Goal: Task Accomplishment & Management: Use online tool/utility

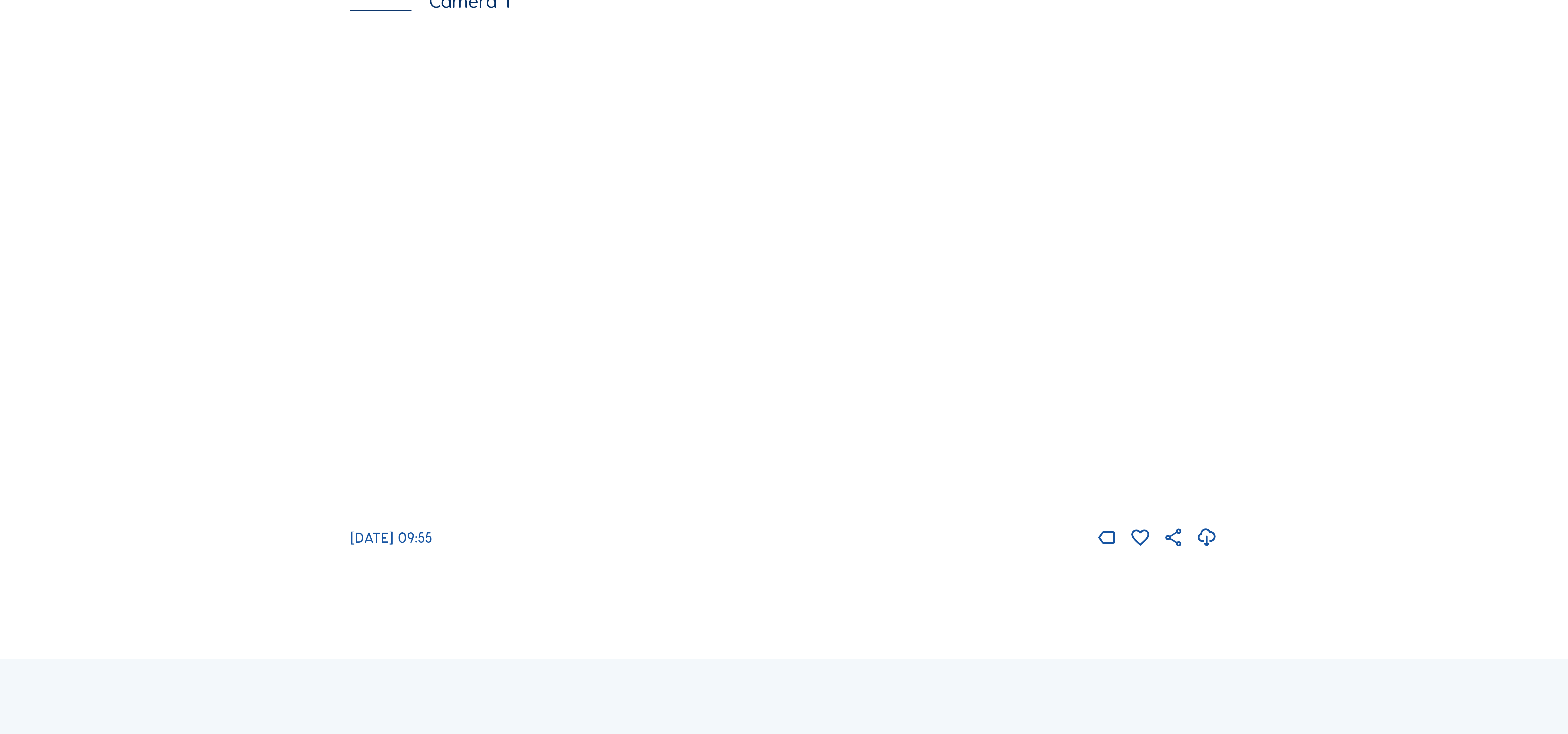
scroll to position [207, 0]
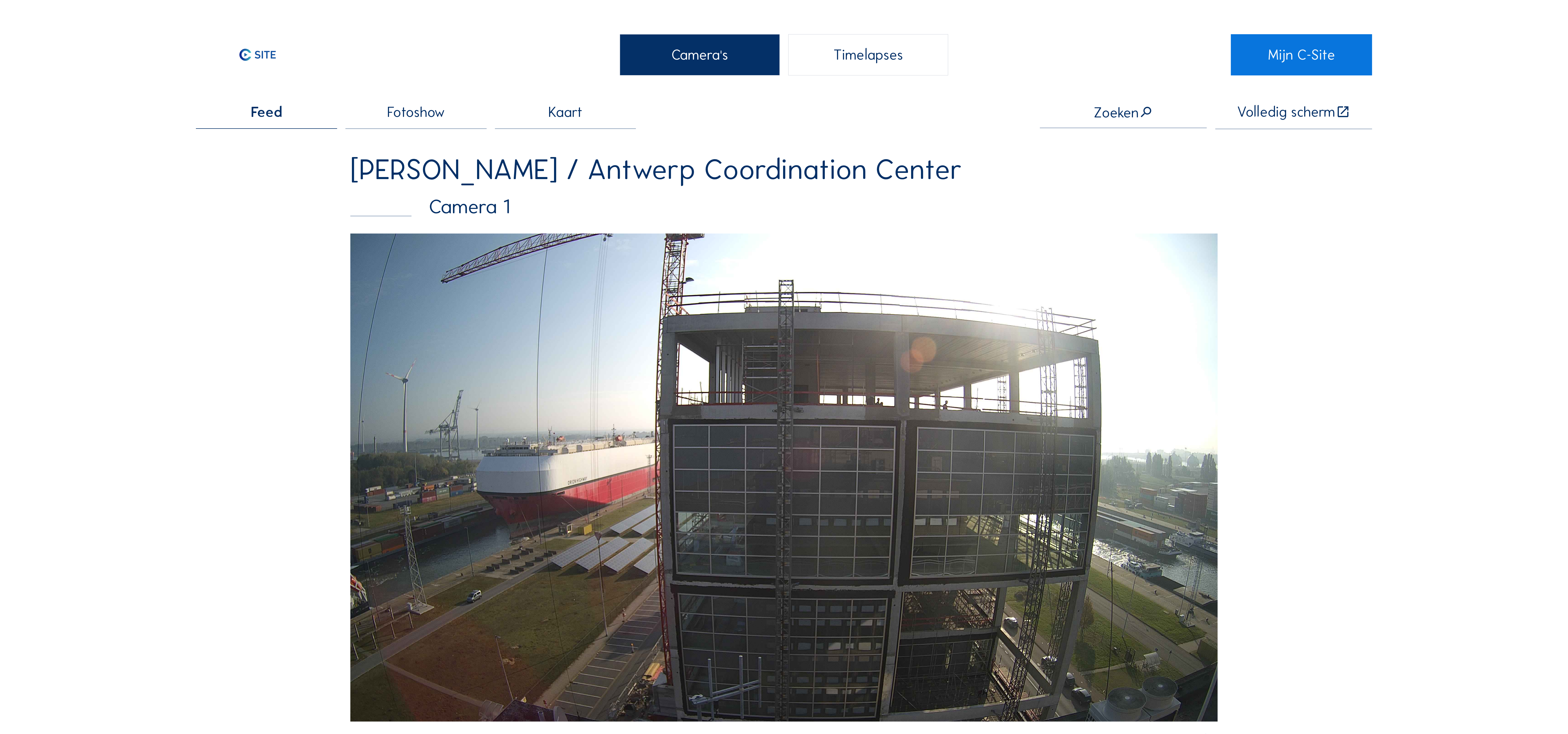
click at [864, 59] on div "Timelapses" at bounding box center [868, 54] width 160 height 41
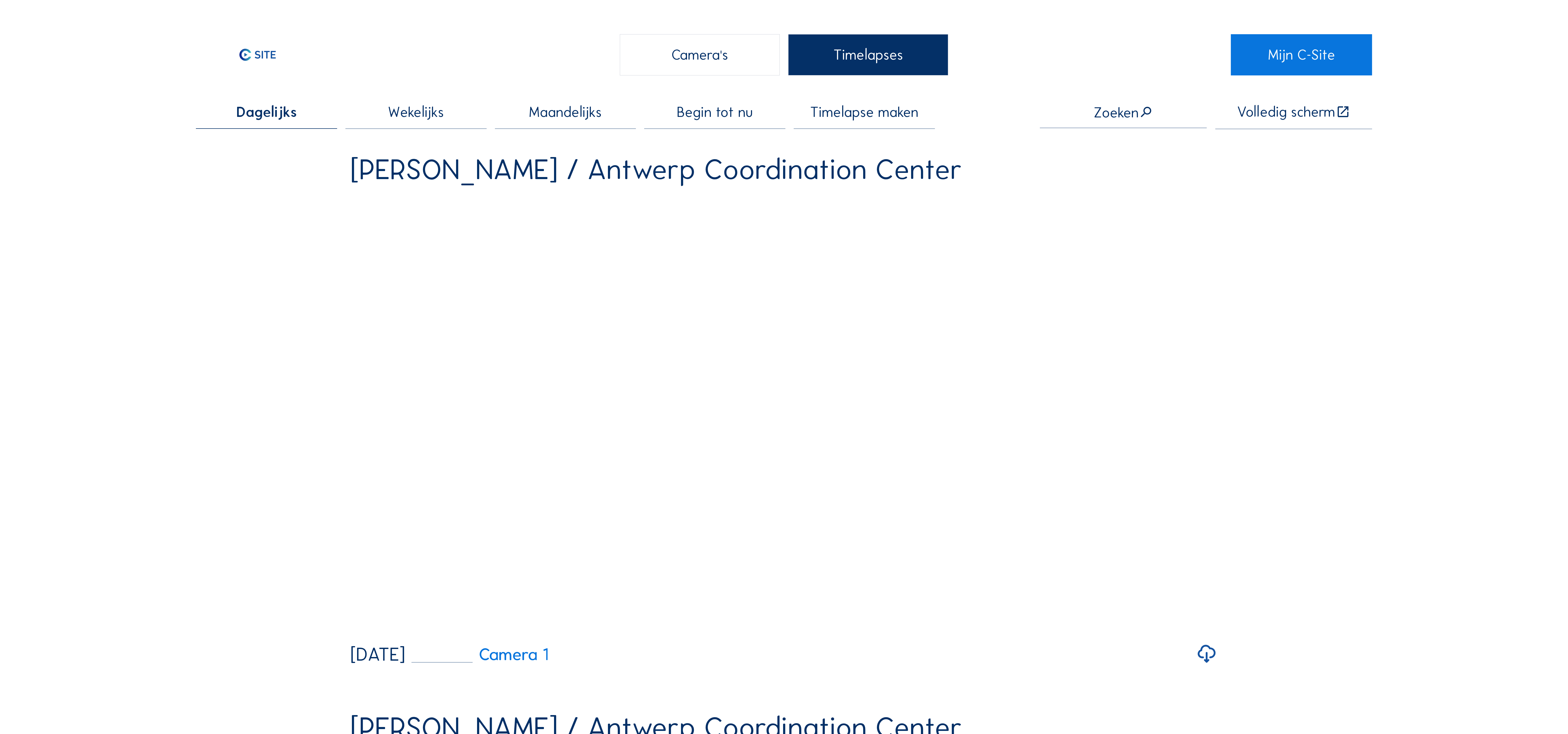
click at [430, 108] on span "Wekelijks" at bounding box center [416, 112] width 56 height 14
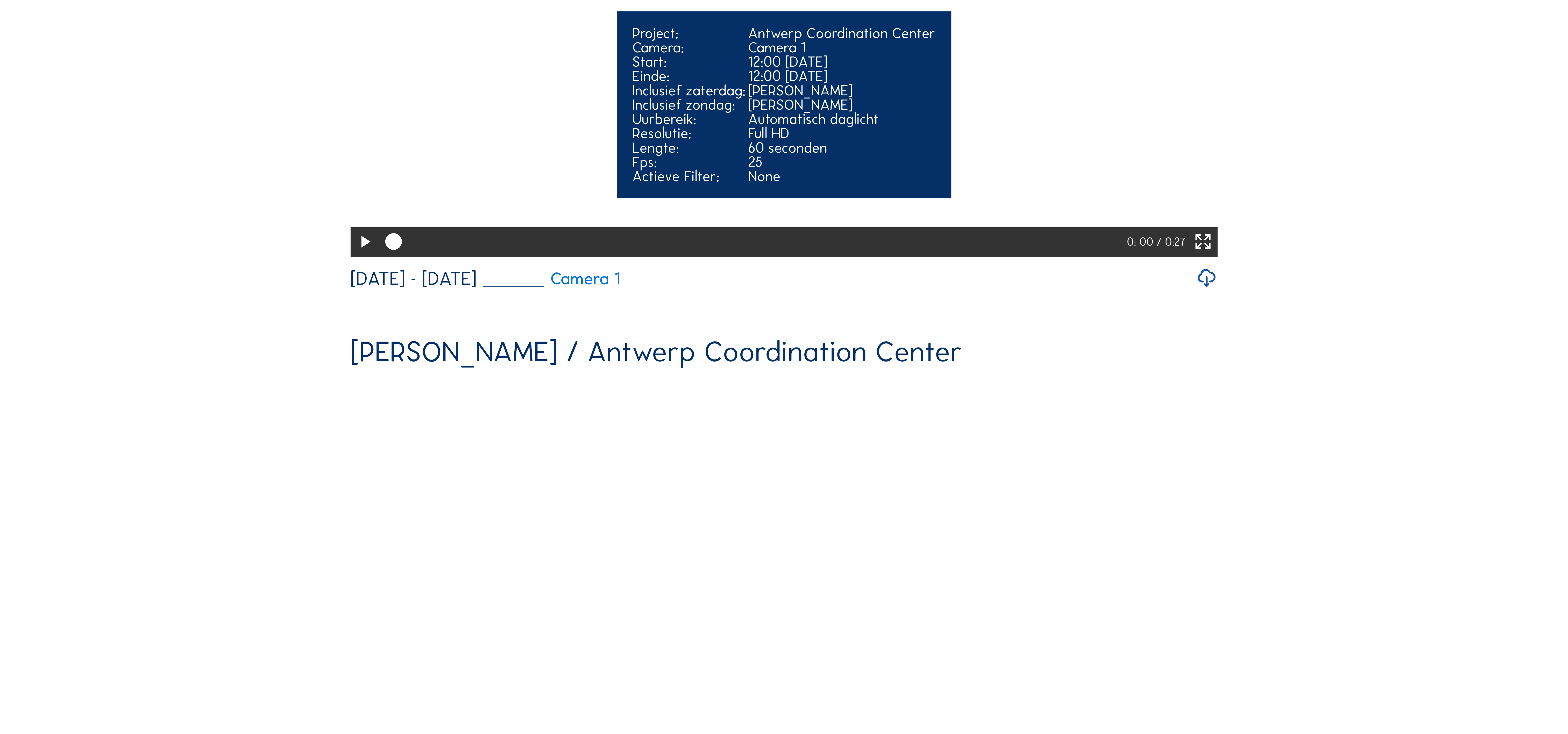
scroll to position [933, 0]
click at [355, 255] on icon at bounding box center [365, 243] width 20 height 24
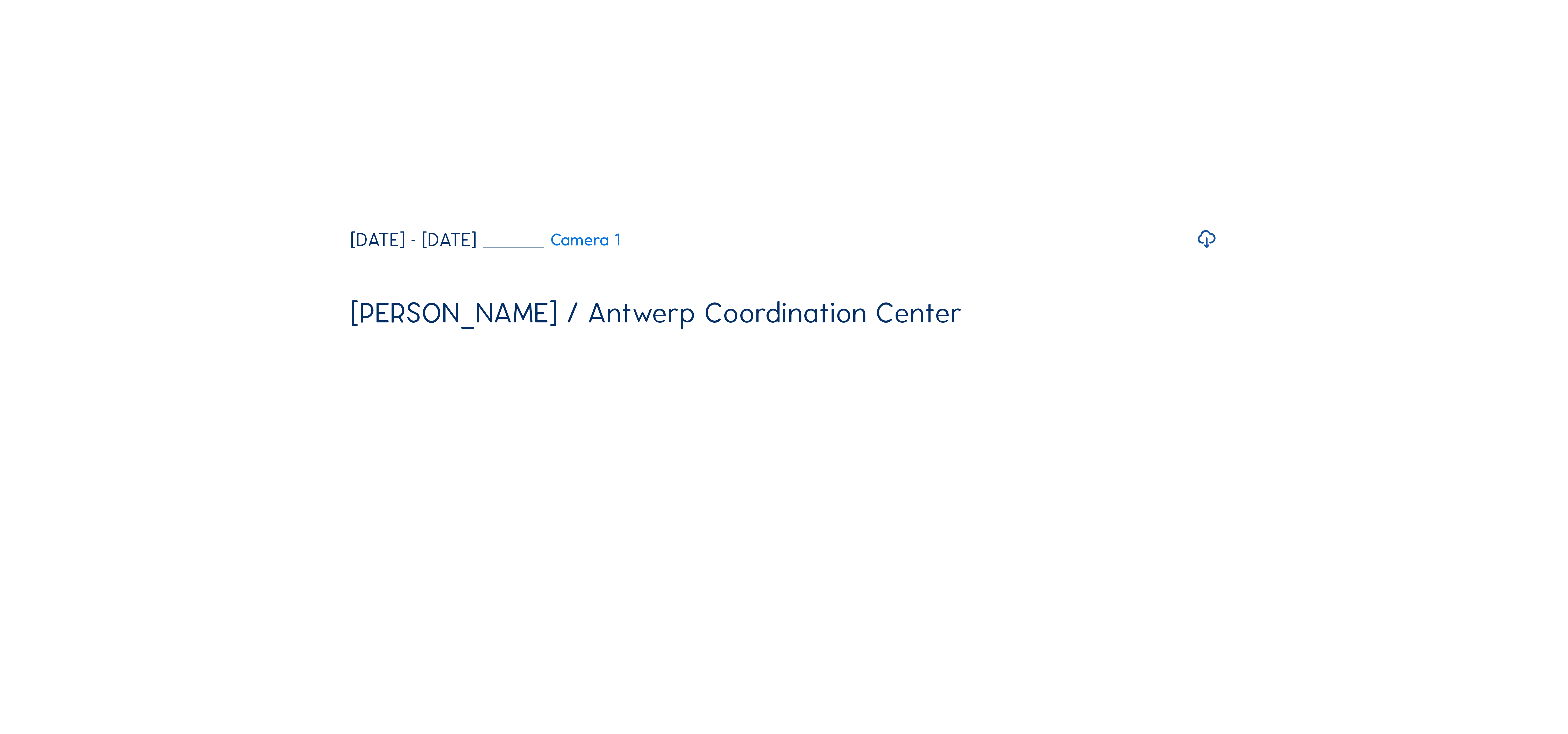
scroll to position [0, 0]
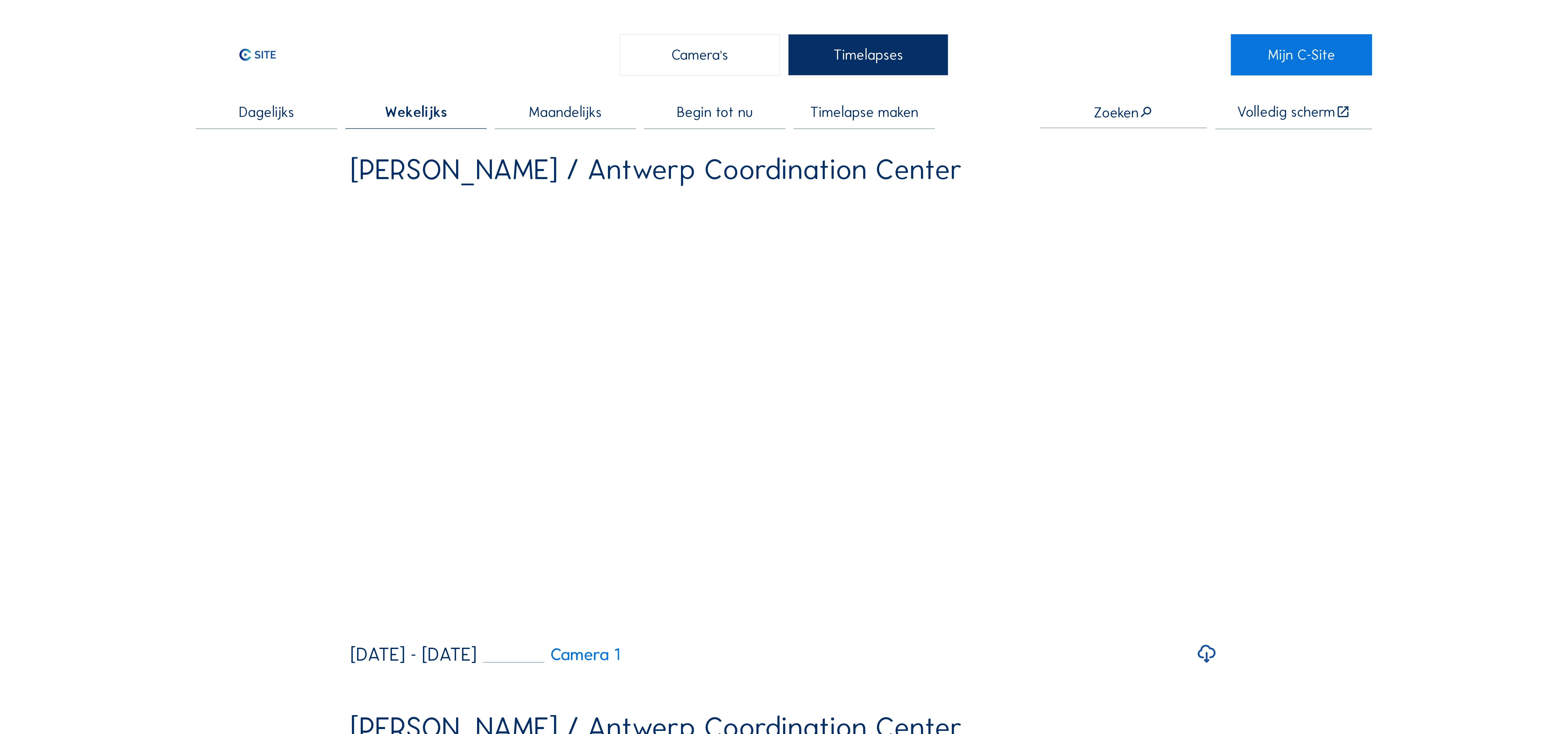
click at [592, 118] on span "Maandelijks" at bounding box center [565, 112] width 73 height 14
click at [739, 115] on span "Begin tot nu" at bounding box center [714, 112] width 76 height 14
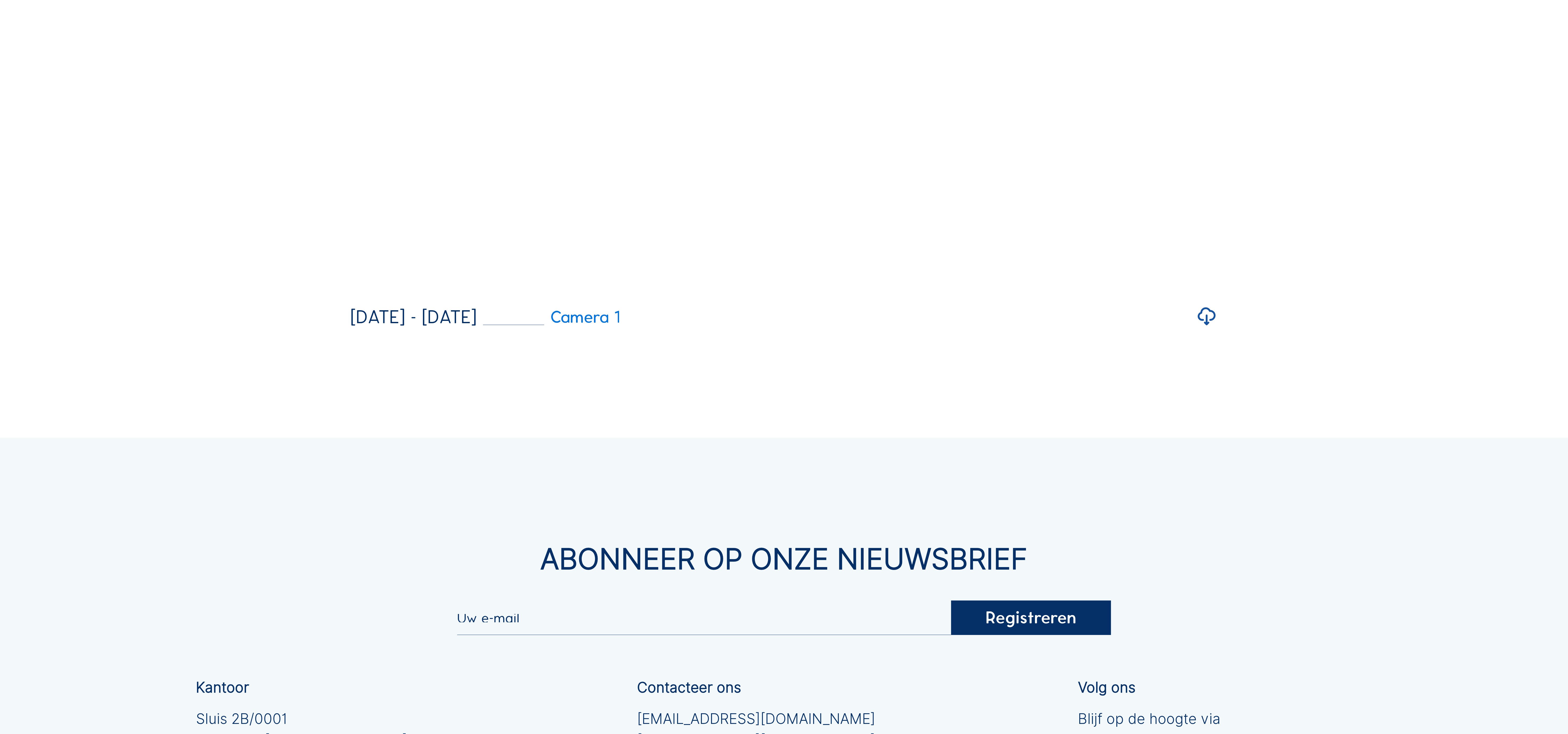
scroll to position [415, 0]
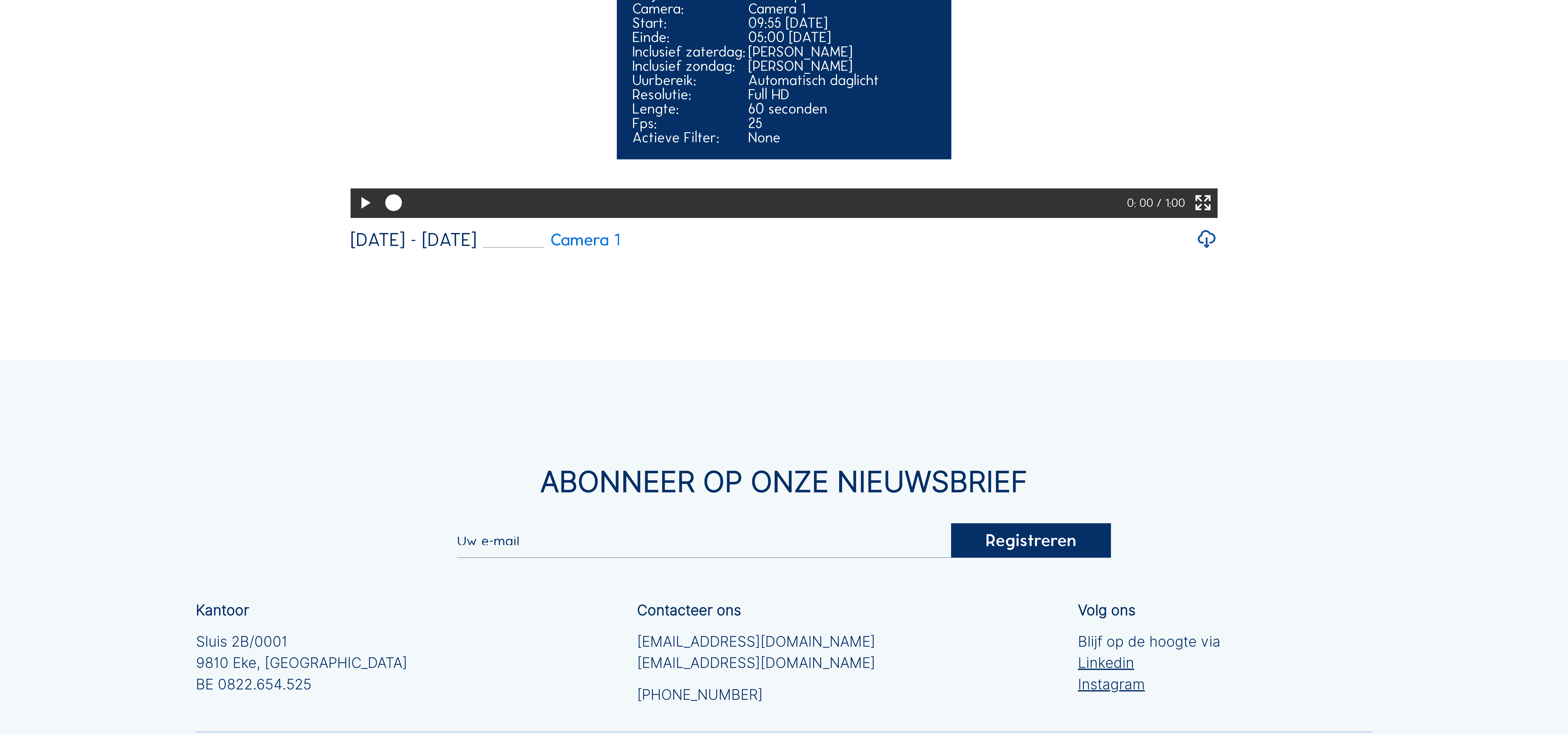
click at [360, 216] on icon at bounding box center [365, 203] width 20 height 24
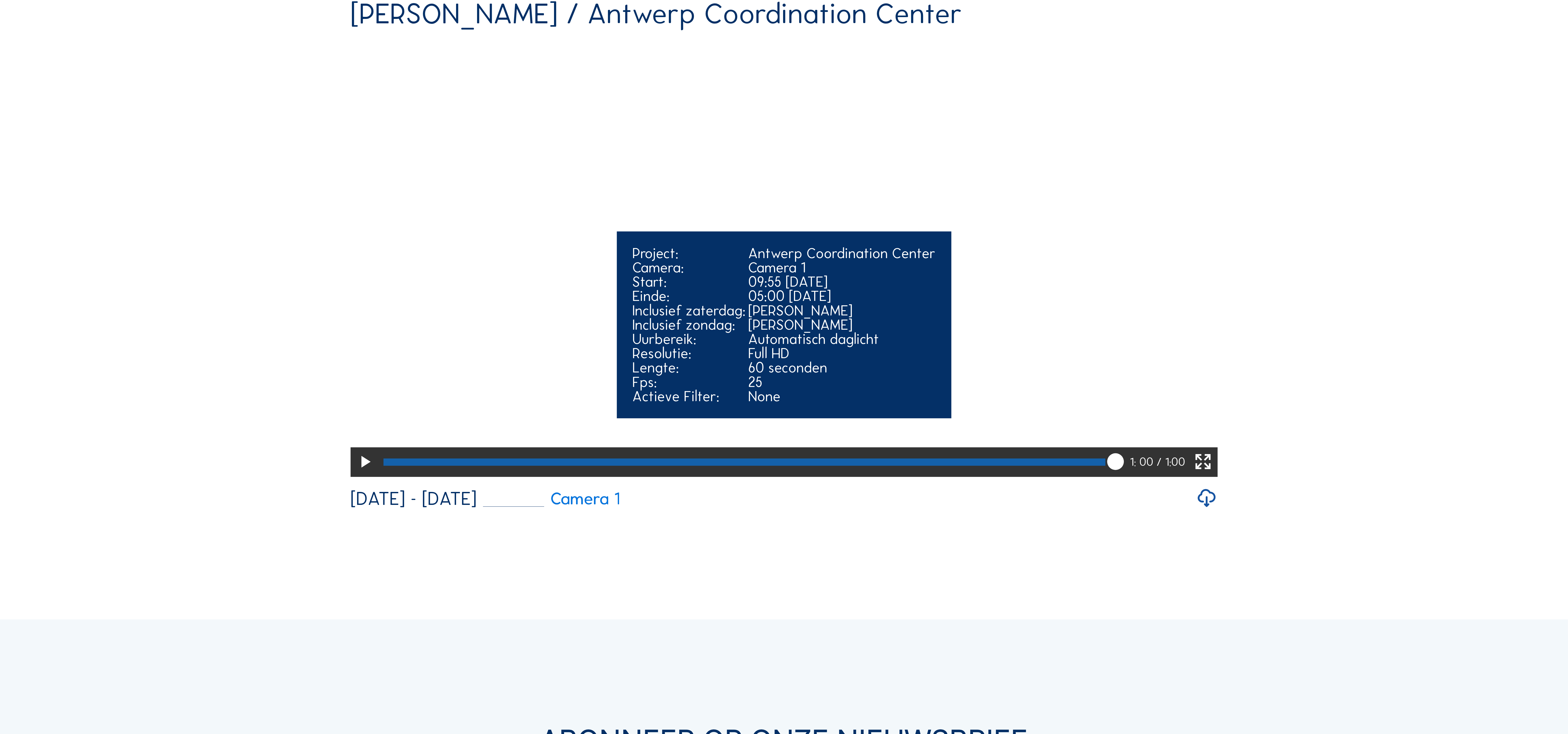
scroll to position [0, 0]
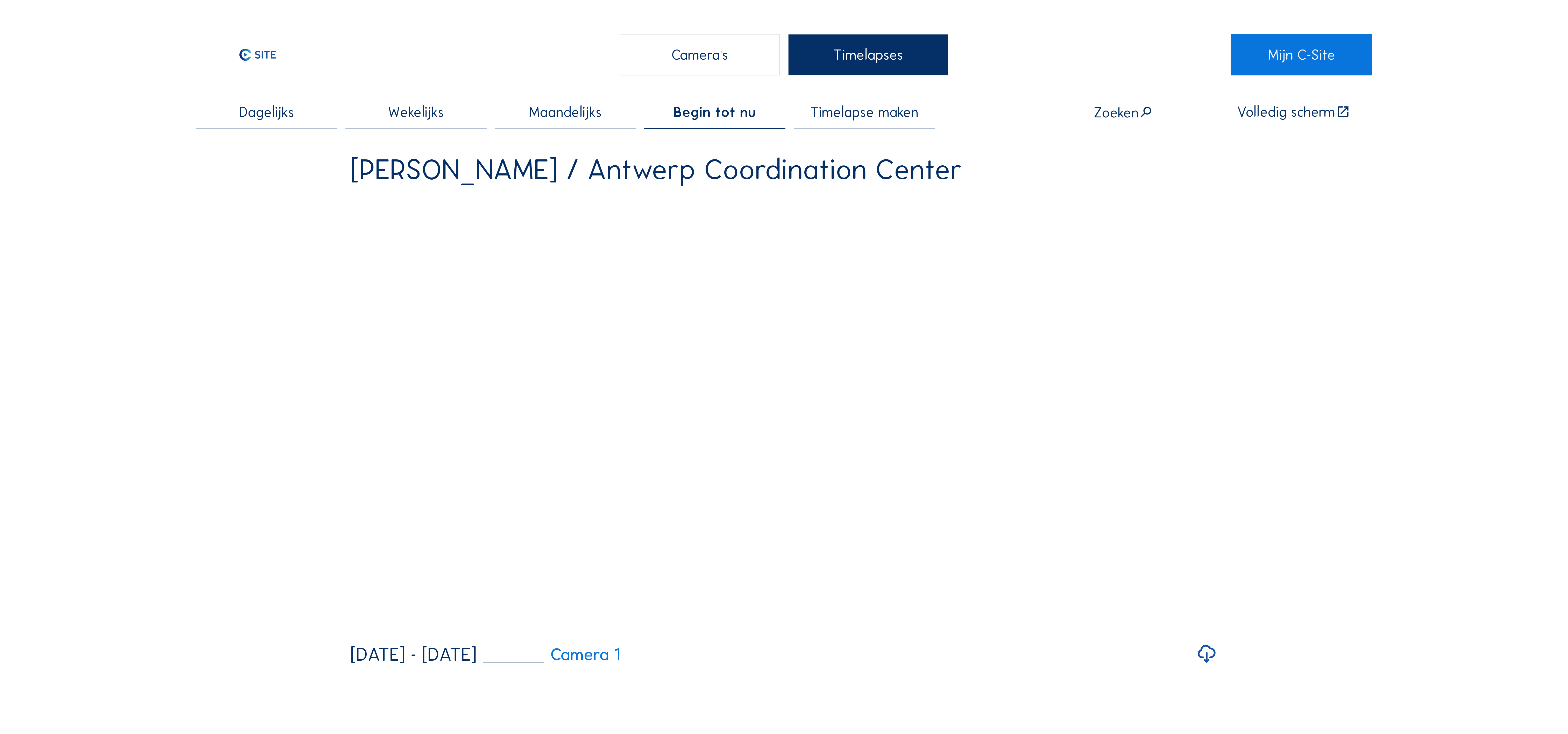
click at [874, 107] on span "Timelapse maken" at bounding box center [863, 112] width 108 height 14
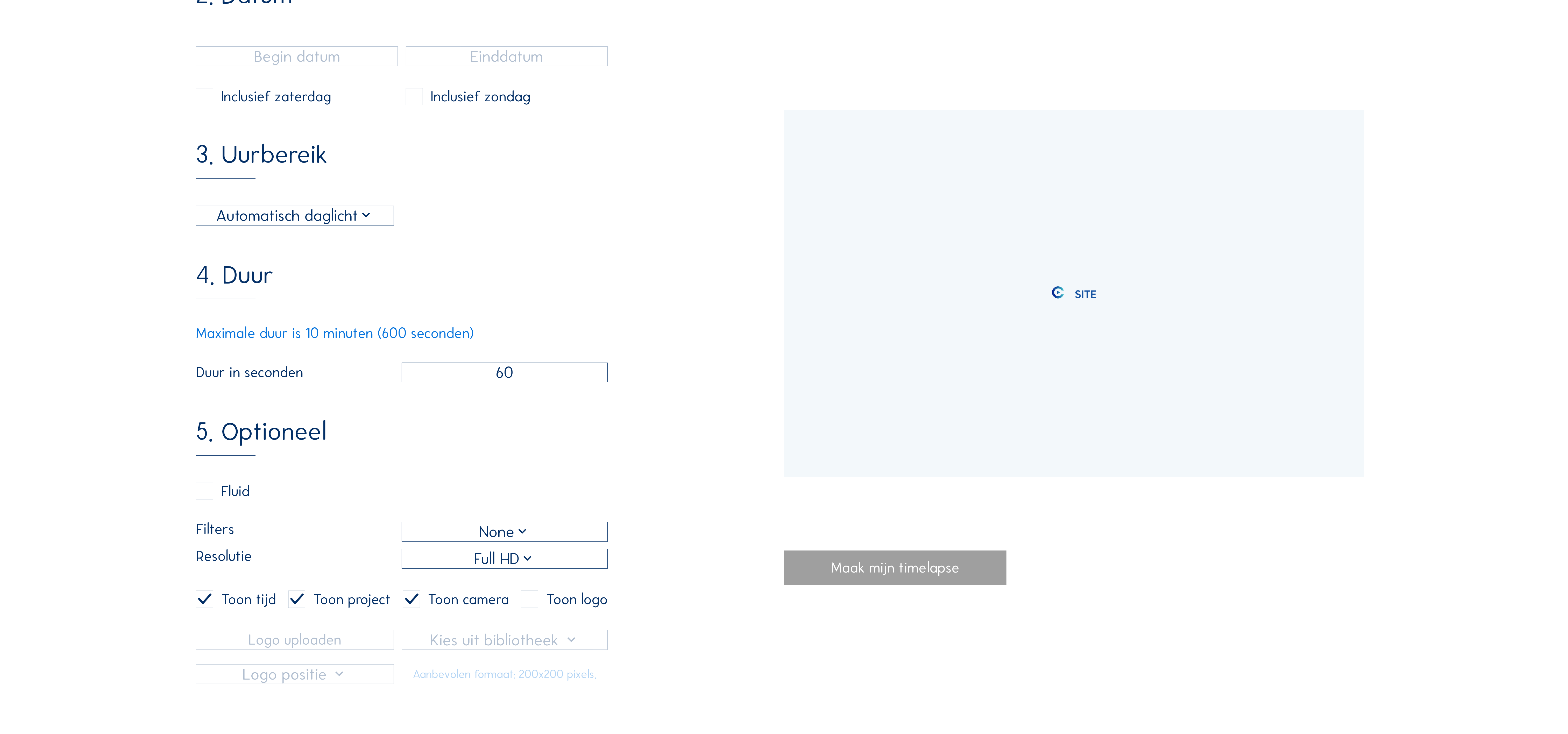
scroll to position [518, 0]
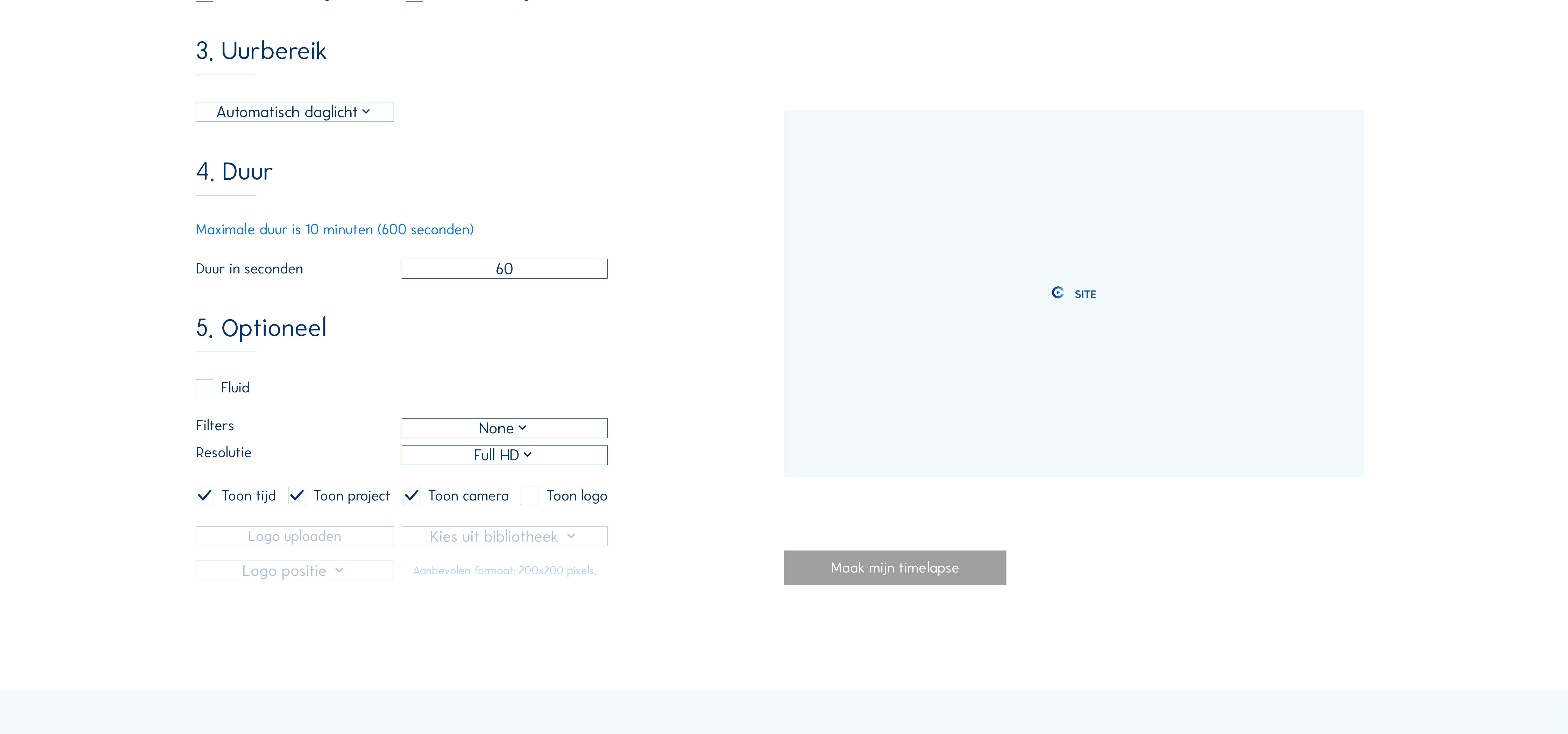
type input "[DATE] 09:55"
type input "[DATE] 10:05"
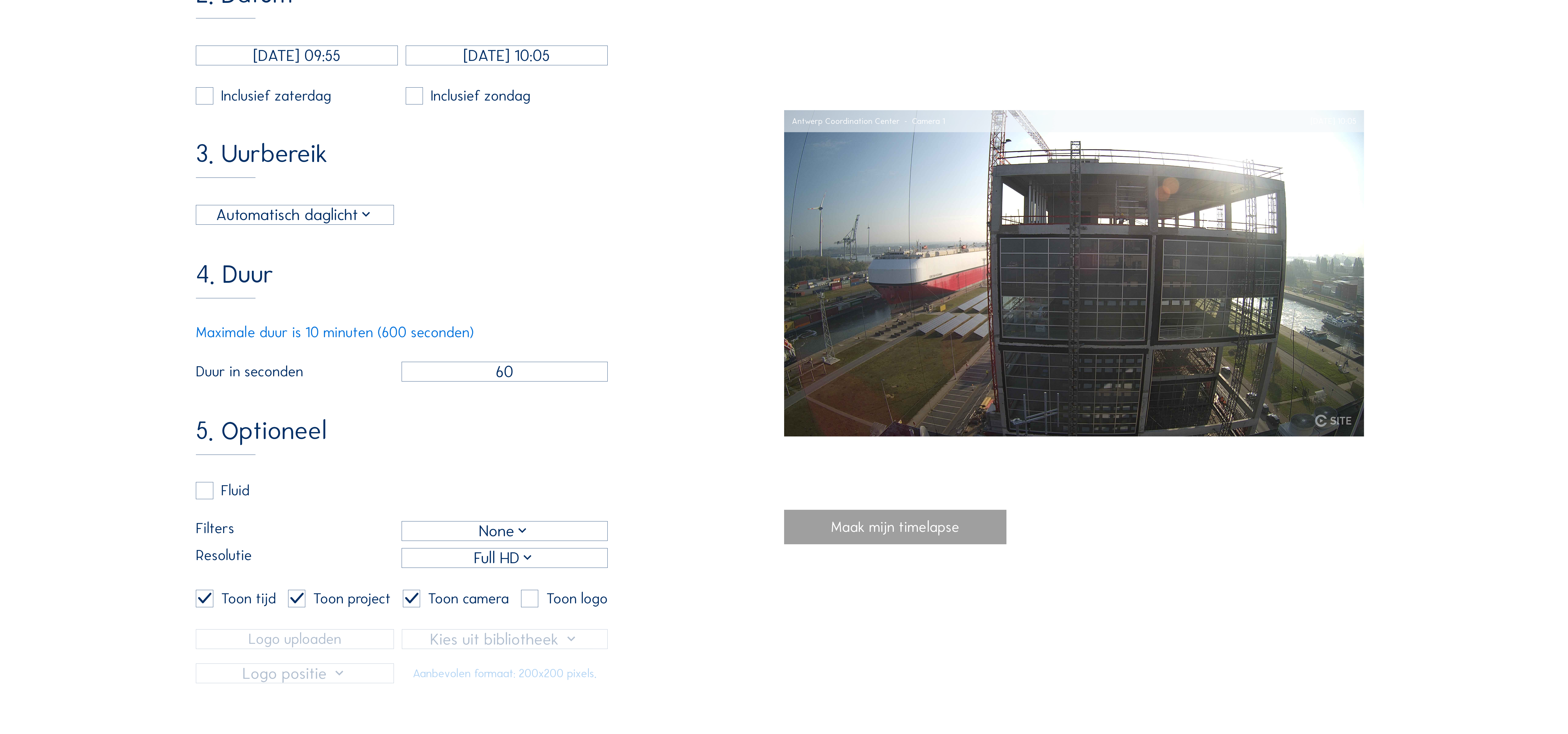
scroll to position [207, 0]
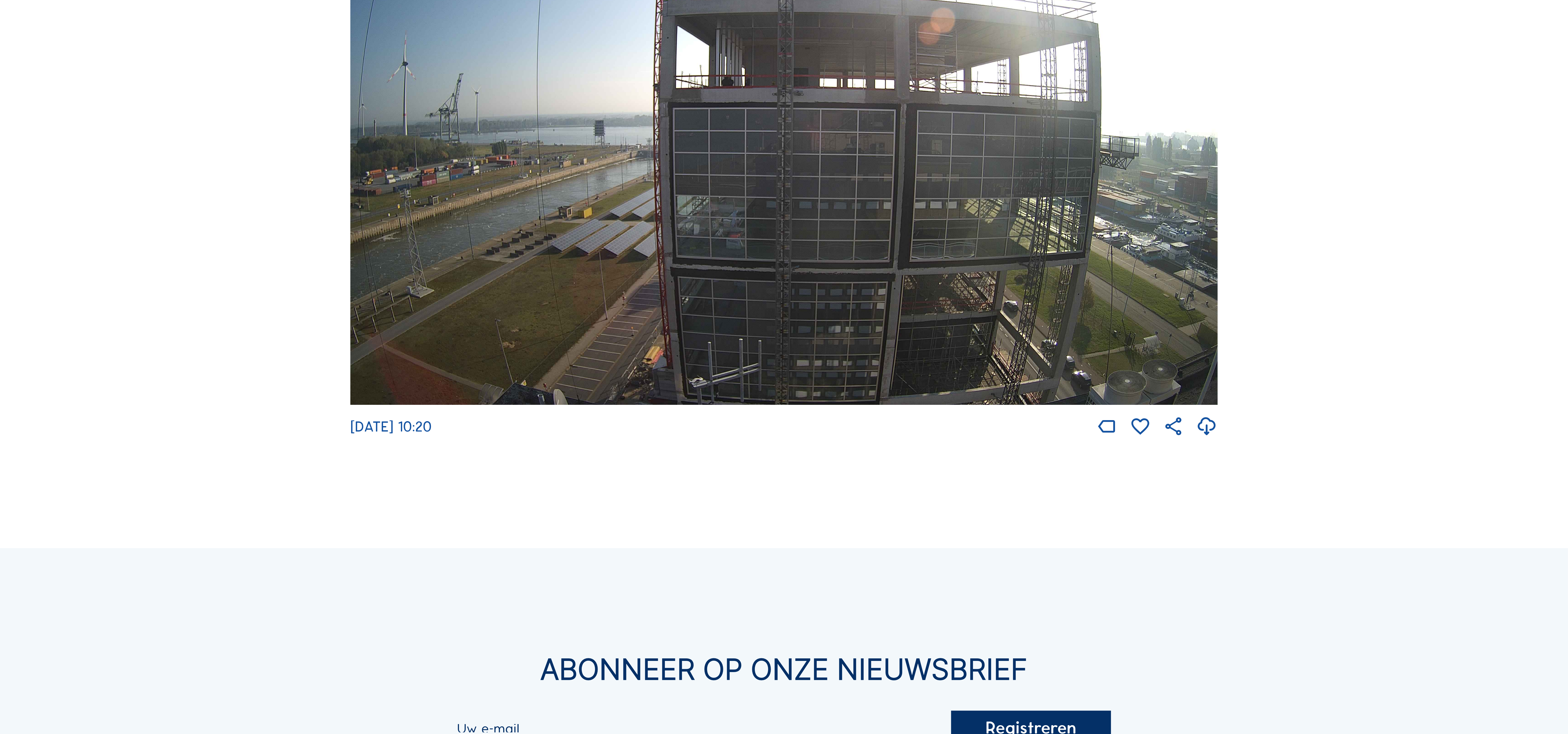
scroll to position [207, 0]
